Goal: Information Seeking & Learning: Compare options

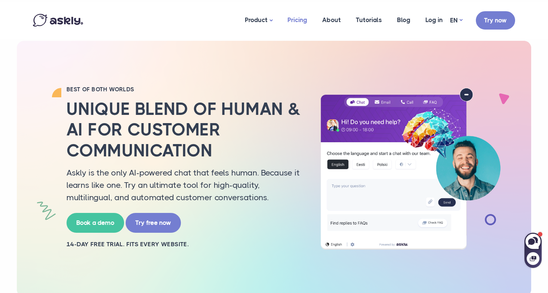
click at [296, 23] on link "Pricing" at bounding box center [297, 20] width 35 height 36
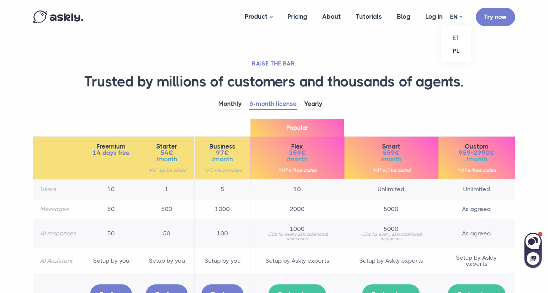
click at [455, 39] on link "ET" at bounding box center [456, 37] width 30 height 13
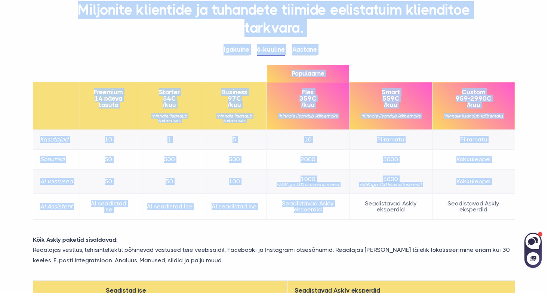
scroll to position [74, 0]
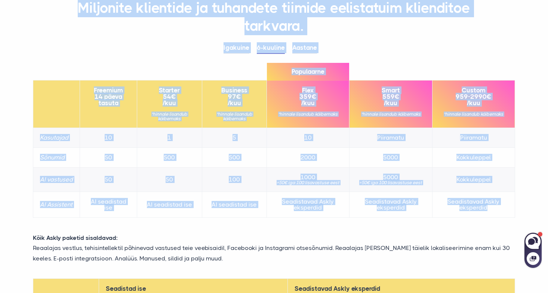
drag, startPoint x: 95, startPoint y: 50, endPoint x: 504, endPoint y: 211, distance: 440.1
click at [504, 211] on div "TARK INVESTEERING. Miljonite klientide ja tuhandete tiimide eelistatuim kliendi…" at bounding box center [273, 191] width 493 height 530
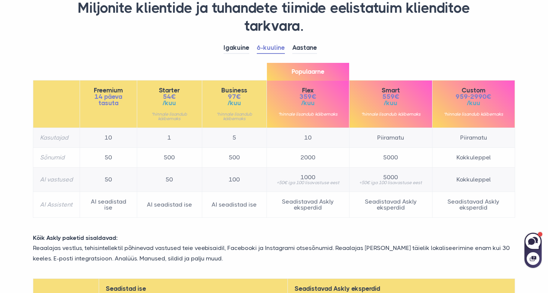
click at [427, 223] on div "Igakuine 6-kuuline Aastane Freemium 14 päeva tasuta 10" at bounding box center [273, 133] width 493 height 183
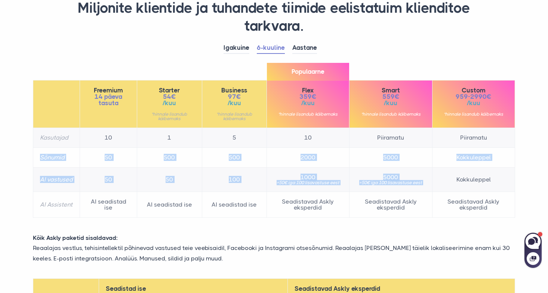
drag, startPoint x: 41, startPoint y: 157, endPoint x: 506, endPoint y: 175, distance: 464.8
click at [506, 175] on tbody "Kasutajad 10 1 5 10 Piiramatu Piiramatu Sõnumid 50 500 500 2000 5000 Kokkuleppe…" at bounding box center [274, 173] width 482 height 90
copy tbody "Sõnumid 50 500 500 2000 5000 Kokkuleppel AI vastused 50 50 100 1000 +50€ iga 10…"
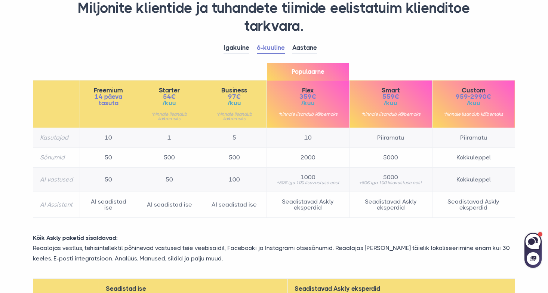
click at [150, 59] on div "Igakuine 6-kuuline Aastane Freemium 14 päeva tasuta 10" at bounding box center [273, 133] width 493 height 183
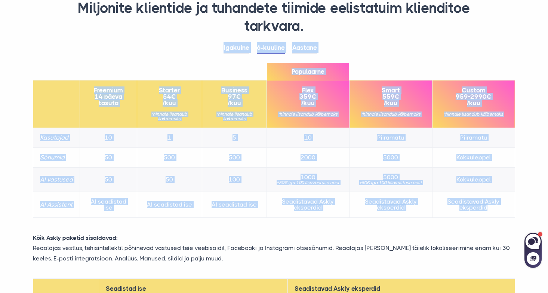
drag, startPoint x: 209, startPoint y: 41, endPoint x: 505, endPoint y: 213, distance: 342.4
click at [525, 218] on section "TARK INVESTEERING. Miljonite klientide ja tuhandete tiimide eelistatuim kliendi…" at bounding box center [274, 191] width 548 height 530
copy div "Loremips 4-dolorsi Ametcon Adipisci 13 elits doeius Tempori 95€ /utl *etdolor m…"
click at [236, 46] on link "Igakuine" at bounding box center [236, 48] width 26 height 12
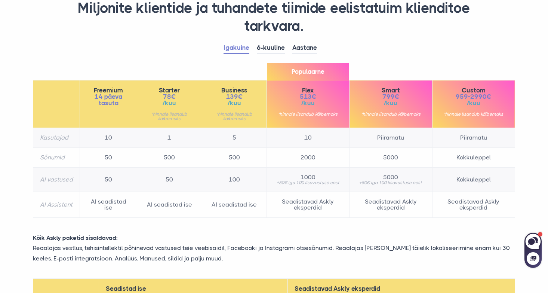
click at [236, 69] on div "Igakuine 6-kuuline Aastane Freemium 14 päeva tasuta 10" at bounding box center [273, 133] width 493 height 183
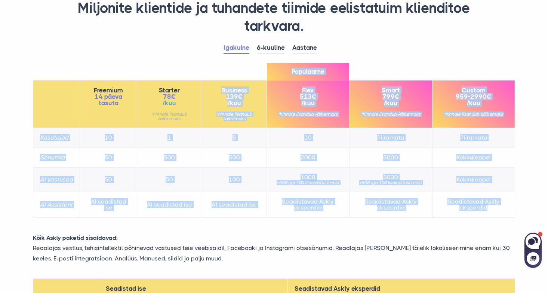
drag, startPoint x: 257, startPoint y: 73, endPoint x: 520, endPoint y: 212, distance: 297.2
click at [520, 212] on div "Igakuine 6-kuuline Aastane Freemium 14 päeva tasuta 10" at bounding box center [273, 133] width 493 height 183
copy table "Loremips 949€ /dol *sitamet consecte adipiscin Elitseddoe Temp 776€ /inc *utlab…"
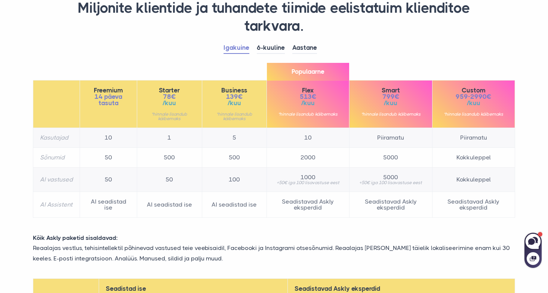
click at [299, 160] on td "2000" at bounding box center [307, 158] width 83 height 20
